Goal: Task Accomplishment & Management: Complete application form

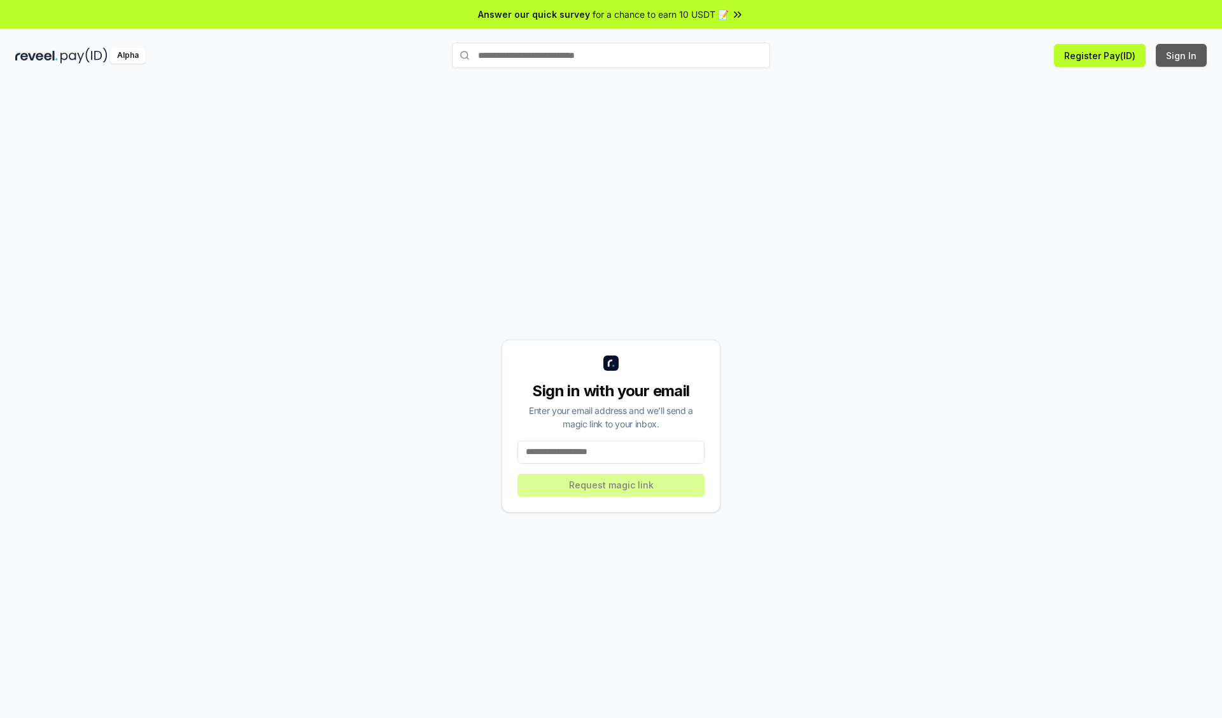
click at [1182, 55] on button "Sign In" at bounding box center [1181, 55] width 51 height 23
type input "**********"
click at [611, 485] on button "Request magic link" at bounding box center [610, 485] width 187 height 23
